Goal: Transaction & Acquisition: Download file/media

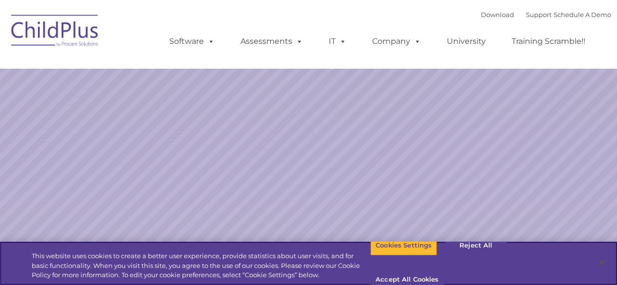
select select "MEDIUM"
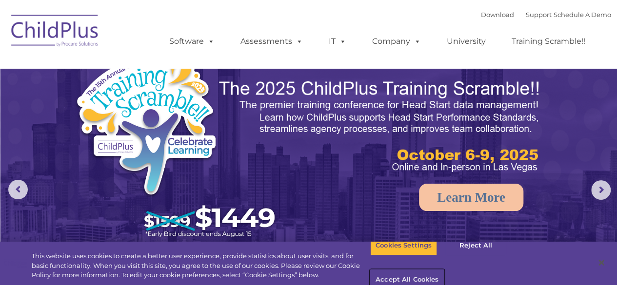
click at [444, 270] on button "Accept All Cookies" at bounding box center [407, 280] width 74 height 20
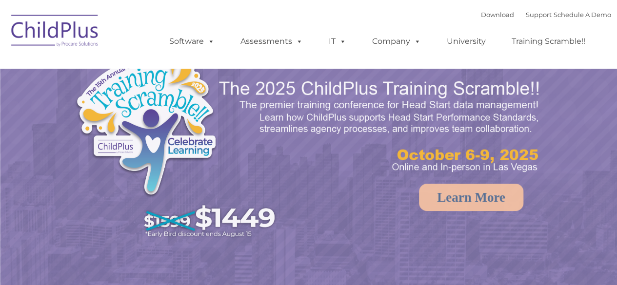
select select "MEDIUM"
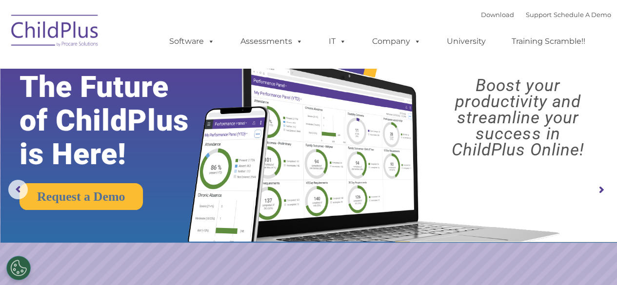
click at [82, 33] on img at bounding box center [55, 32] width 98 height 49
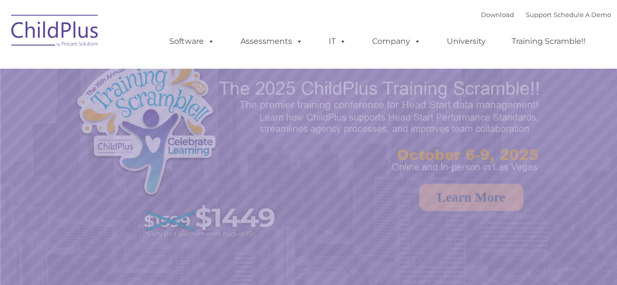
select select "MEDIUM"
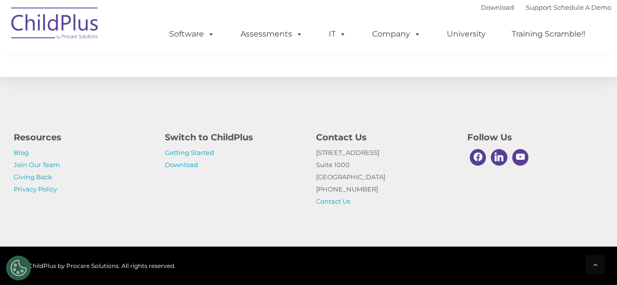
scroll to position [1188, 0]
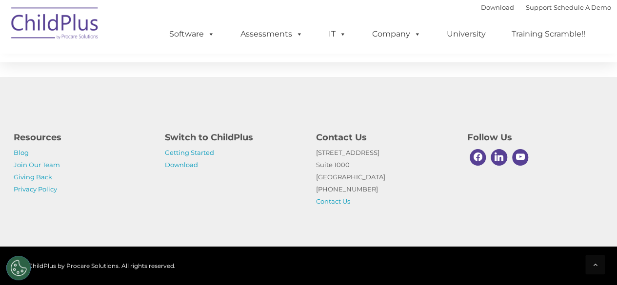
click at [188, 170] on p "Getting Started Download" at bounding box center [233, 159] width 137 height 24
click at [188, 166] on link "Download" at bounding box center [181, 165] width 33 height 8
